Goal: Task Accomplishment & Management: Use online tool/utility

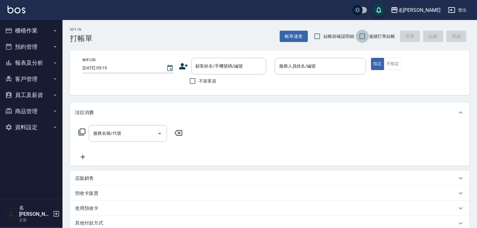
click at [363, 34] on input "連續打單結帳" at bounding box center [362, 36] width 13 height 13
checkbox input "true"
click at [316, 34] on input "結帳前確認明細" at bounding box center [317, 36] width 13 height 13
checkbox input "true"
click at [194, 78] on input "不留客資" at bounding box center [192, 80] width 13 height 13
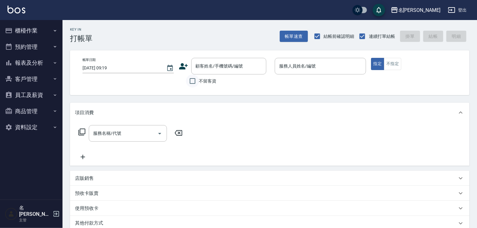
checkbox input "true"
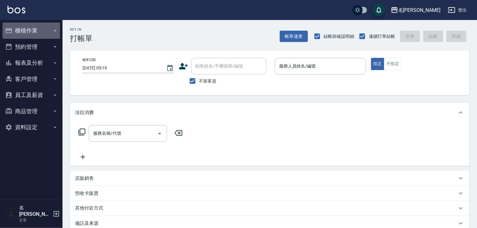
click at [34, 28] on button "櫃檯作業" at bounding box center [30, 30] width 57 height 16
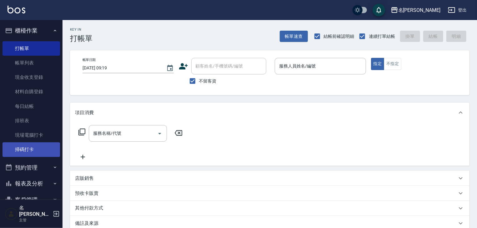
click at [40, 148] on link "掃碼打卡" at bounding box center [30, 149] width 57 height 14
